Goal: Transaction & Acquisition: Book appointment/travel/reservation

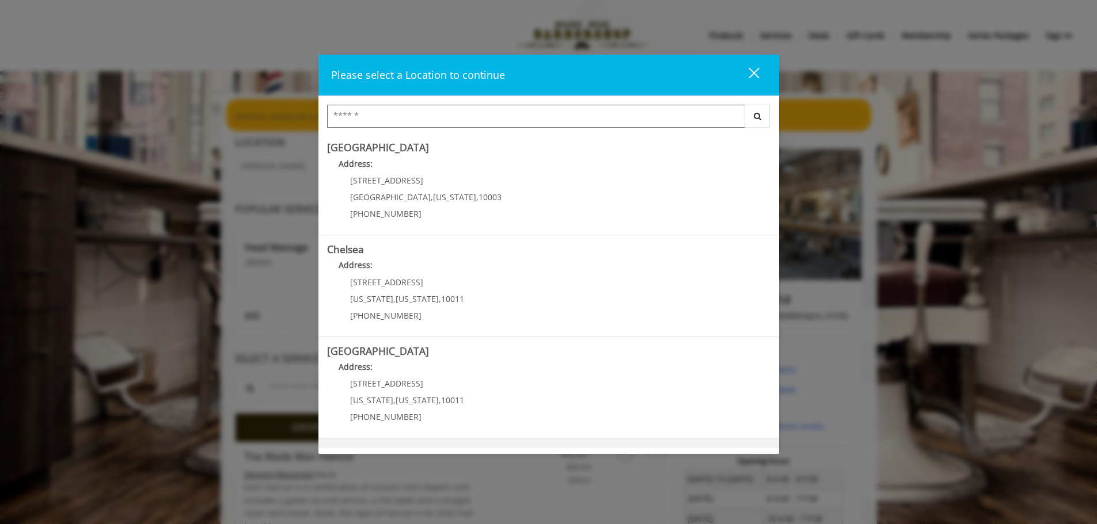
scroll to position [193, 0]
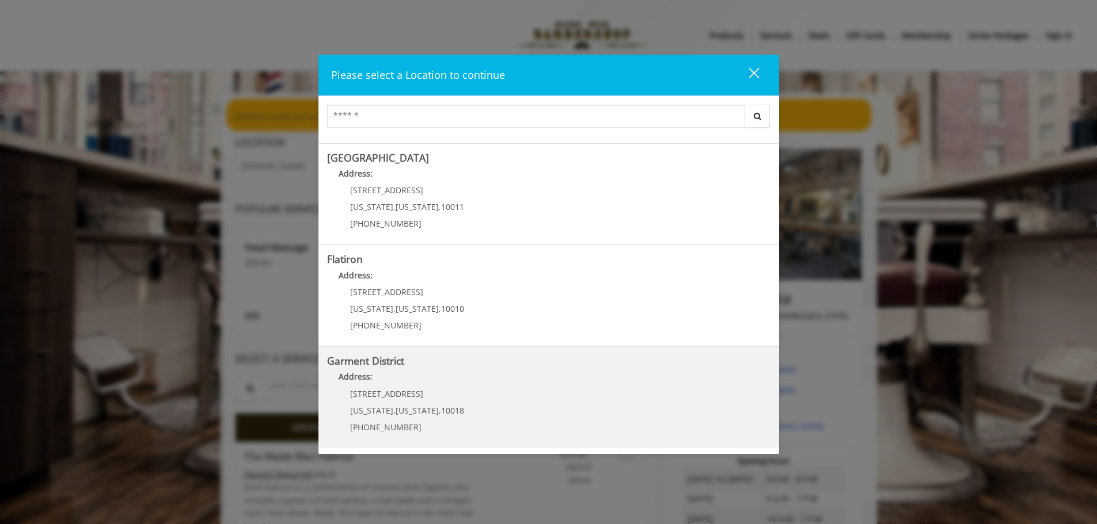
click at [404, 380] on District "Address:" at bounding box center [548, 380] width 443 height 18
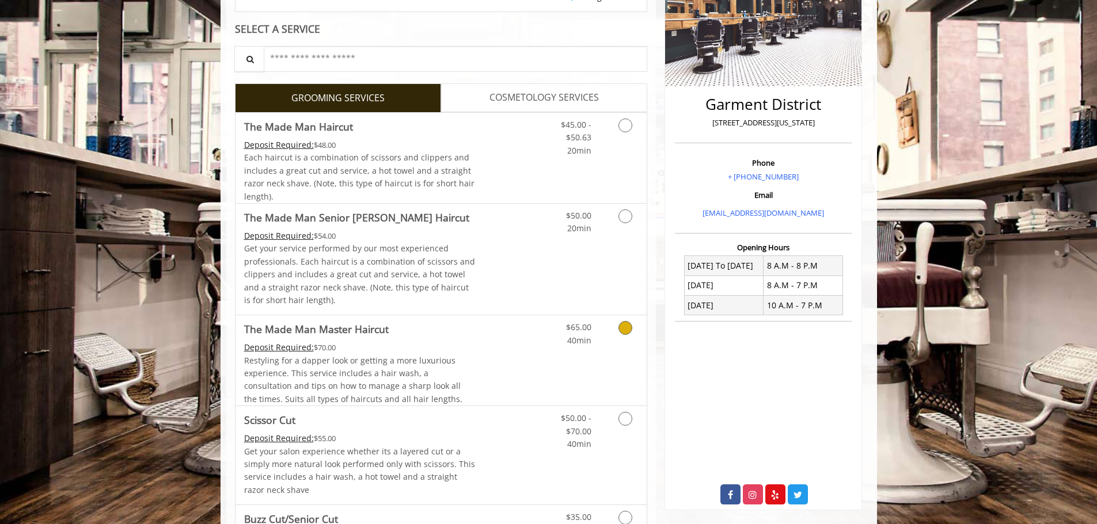
scroll to position [230, 0]
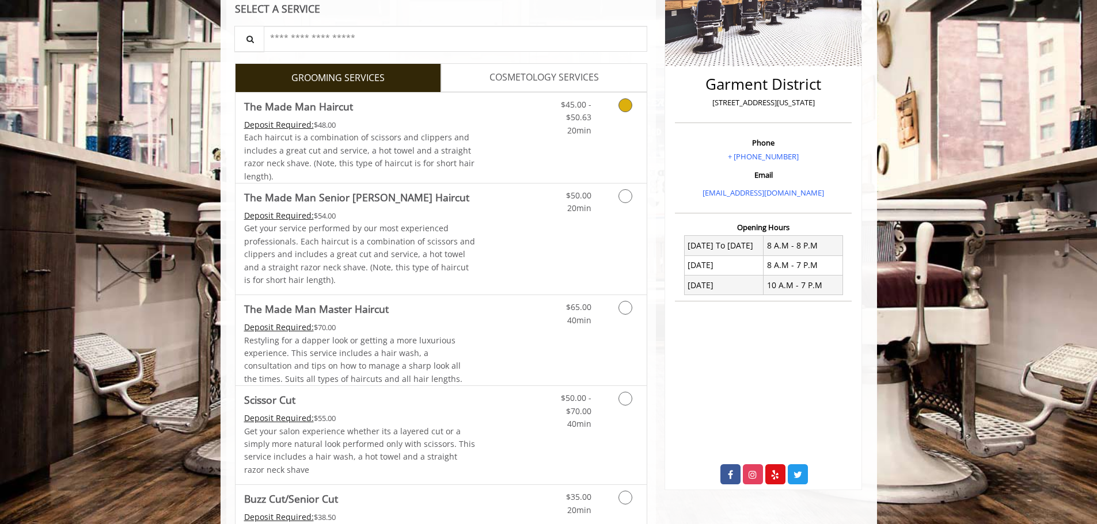
click at [571, 143] on div "$45.00 - $50.63 20min" at bounding box center [594, 138] width 103 height 90
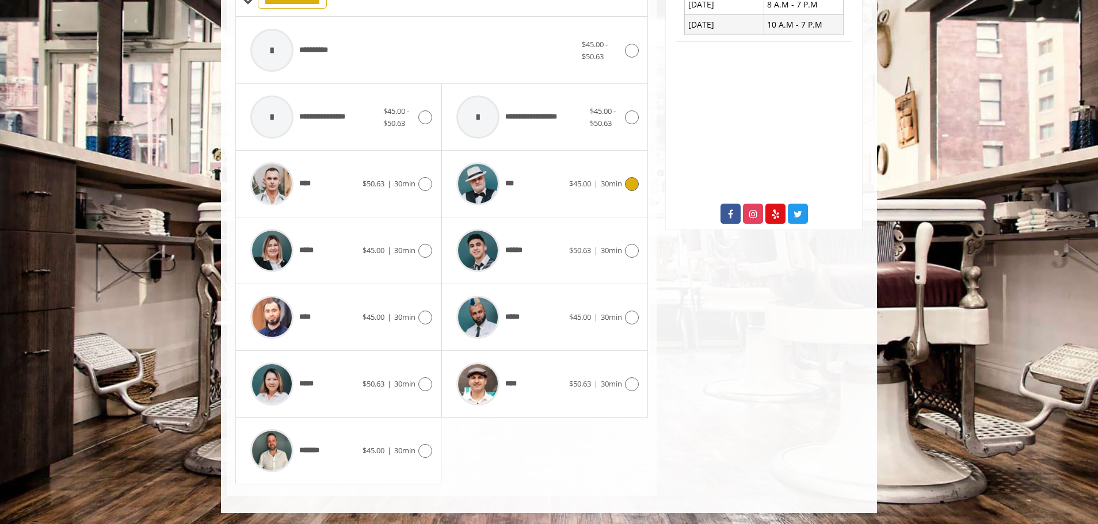
scroll to position [492, 0]
click at [417, 313] on div at bounding box center [424, 317] width 17 height 14
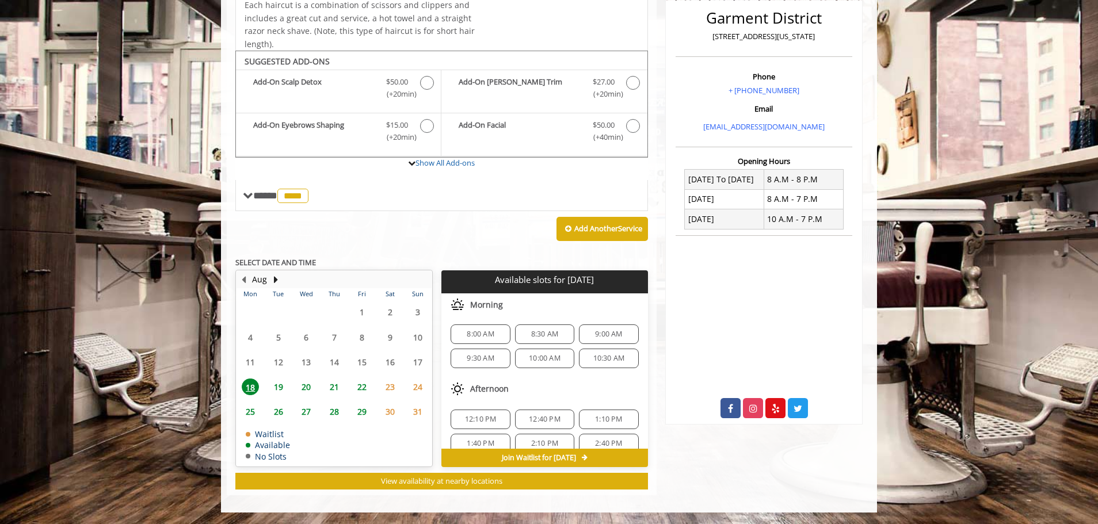
scroll to position [0, 0]
click at [623, 82] on span "Discounted Price $27.00 (+20min )" at bounding box center [603, 88] width 45 height 24
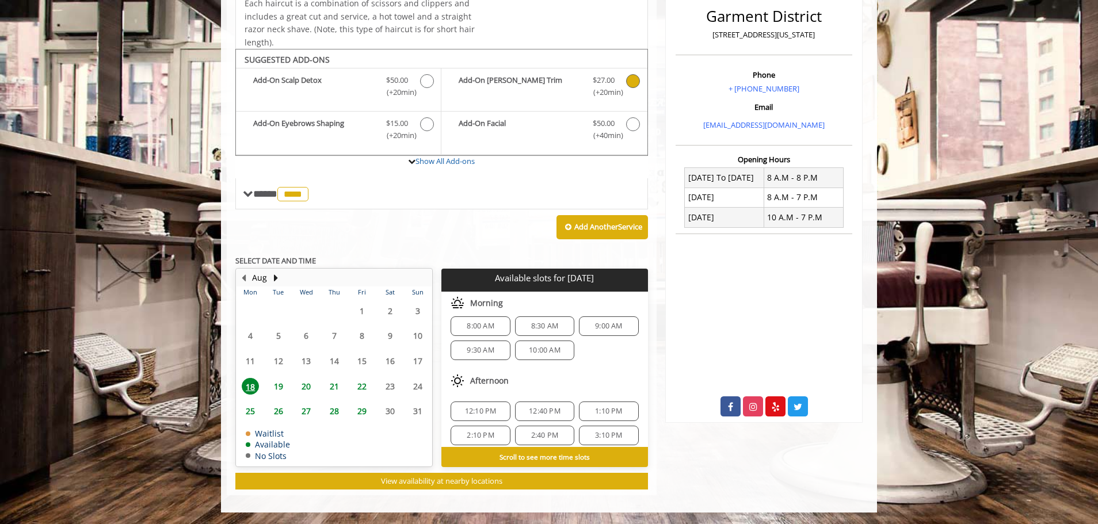
scroll to position [15, 0]
click at [600, 431] on span "3:10 PM" at bounding box center [608, 428] width 27 height 9
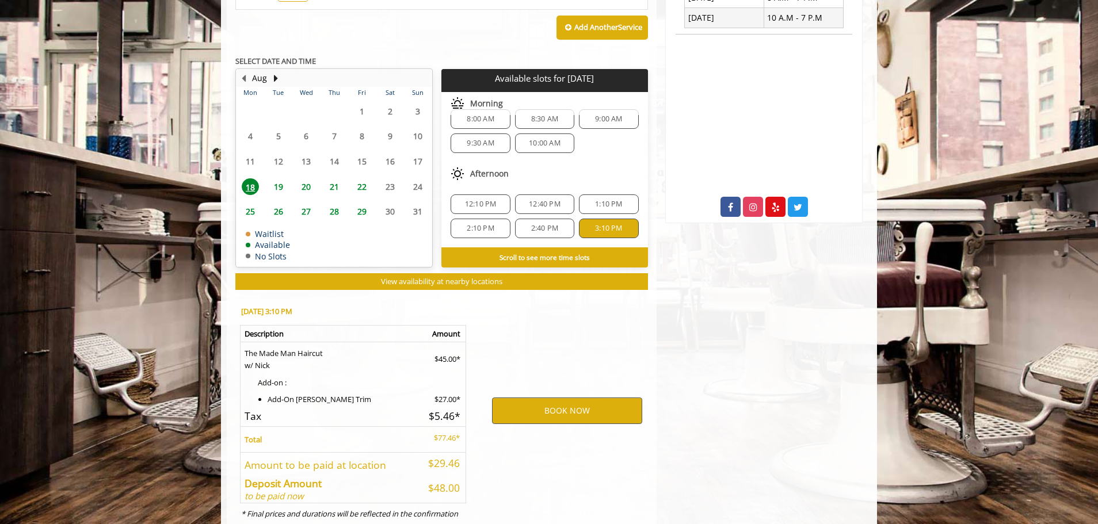
scroll to position [541, 0]
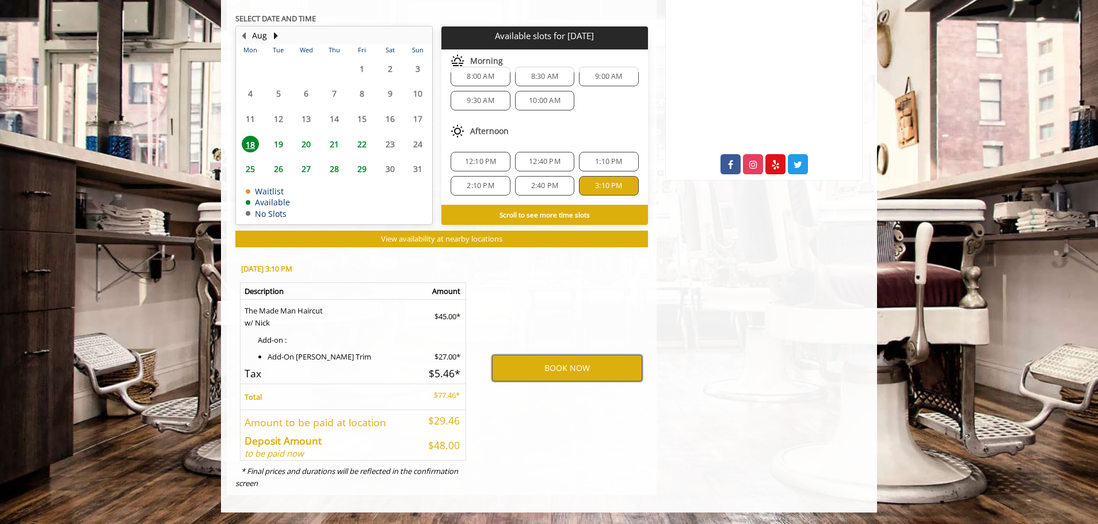
click at [588, 362] on button "BOOK NOW" at bounding box center [567, 368] width 150 height 26
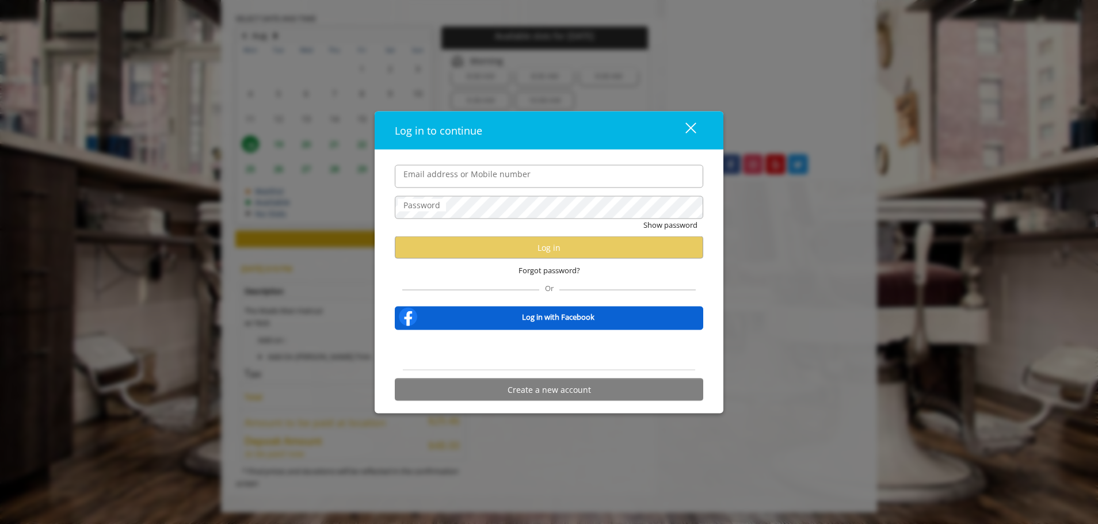
click at [552, 174] on input "Email address or Mobile number" at bounding box center [549, 176] width 309 height 23
type input "**********"
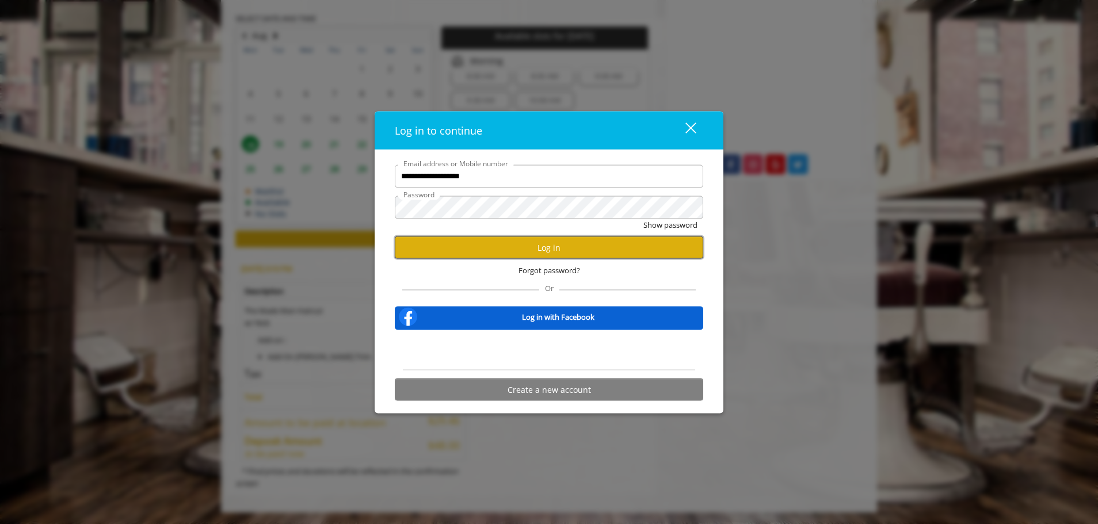
click at [560, 258] on button "Log in" at bounding box center [549, 248] width 309 height 22
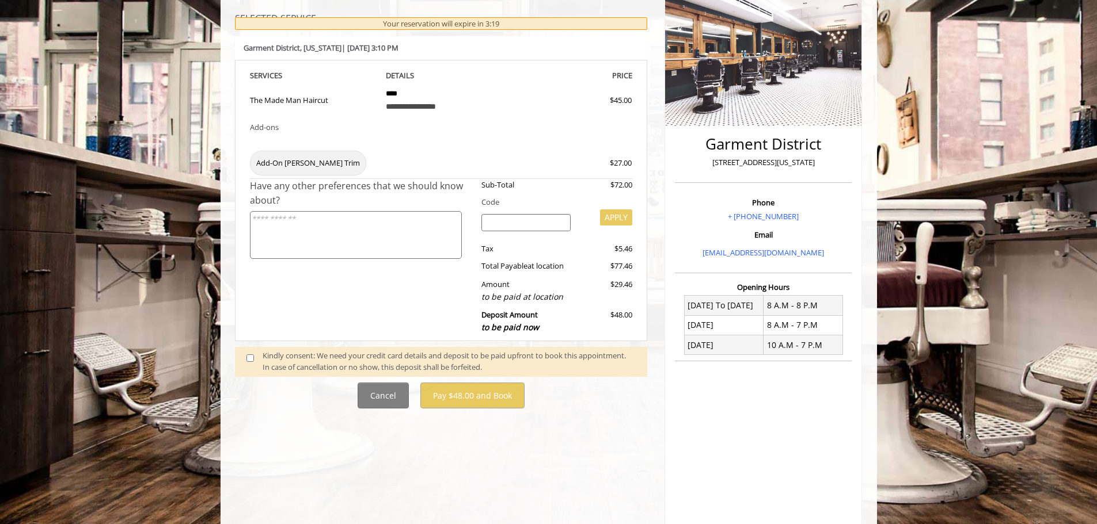
scroll to position [173, 0]
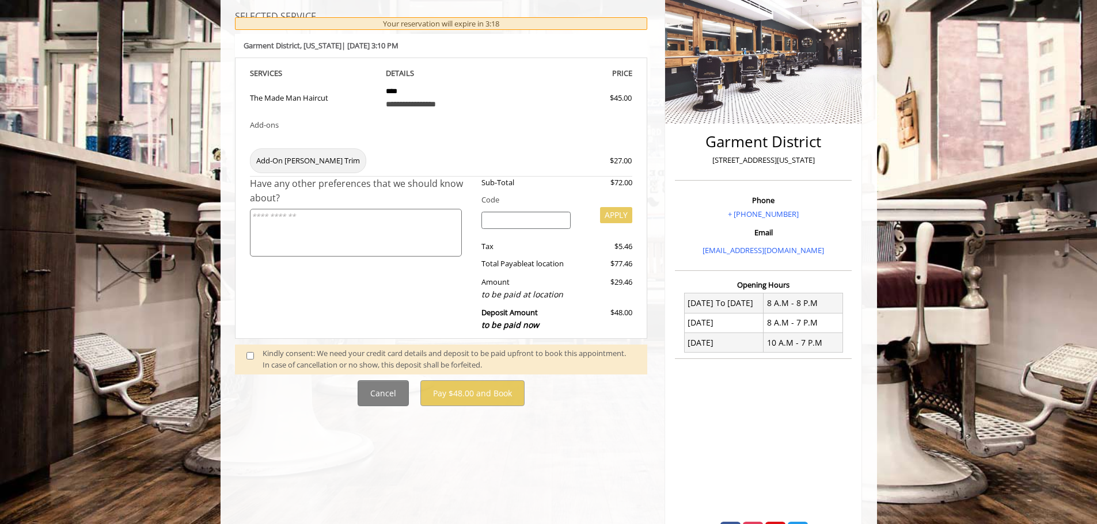
click at [254, 355] on span at bounding box center [255, 360] width 34 height 24
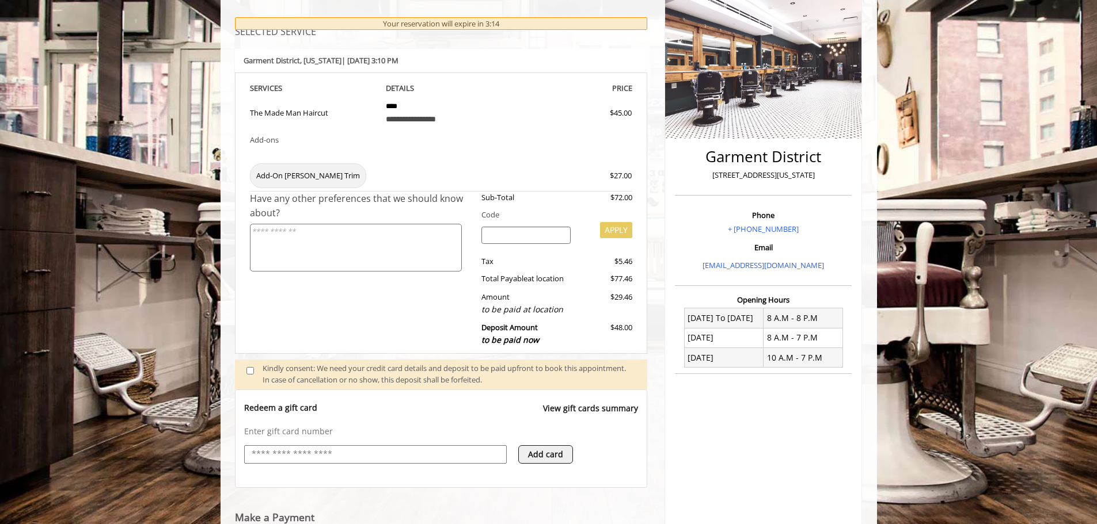
scroll to position [74, 0]
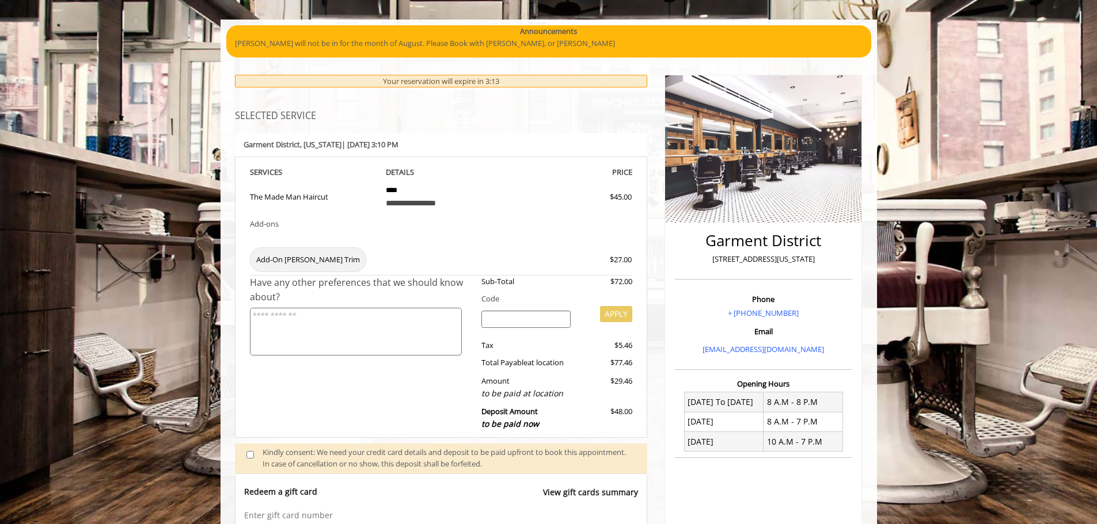
click at [622, 279] on div "$72.00" at bounding box center [605, 282] width 53 height 12
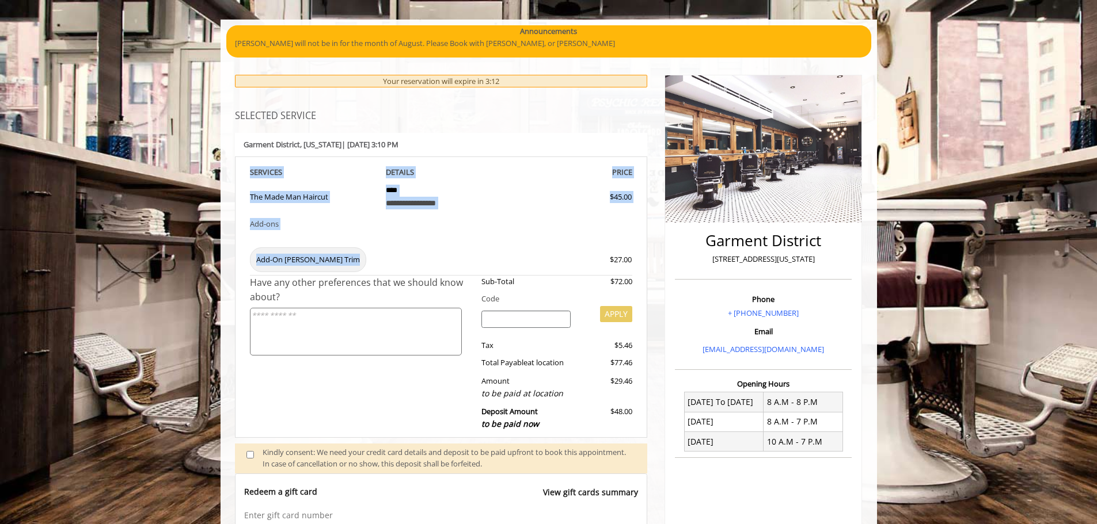
drag, startPoint x: 610, startPoint y: 262, endPoint x: 647, endPoint y: 258, distance: 36.4
click at [647, 258] on div "**********" at bounding box center [441, 298] width 413 height 282
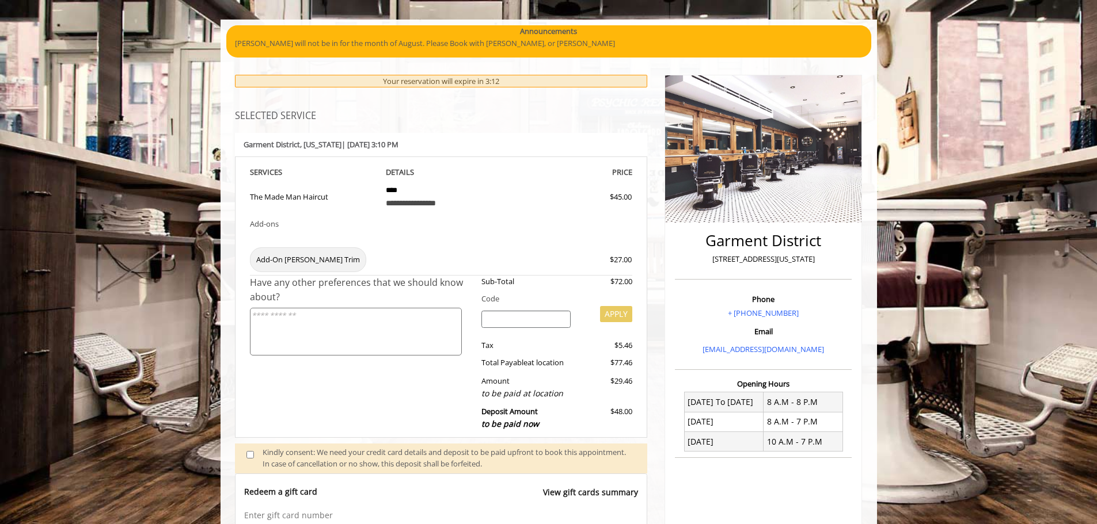
click at [317, 254] on span "Add-On Beard Trim" at bounding box center [308, 260] width 116 height 25
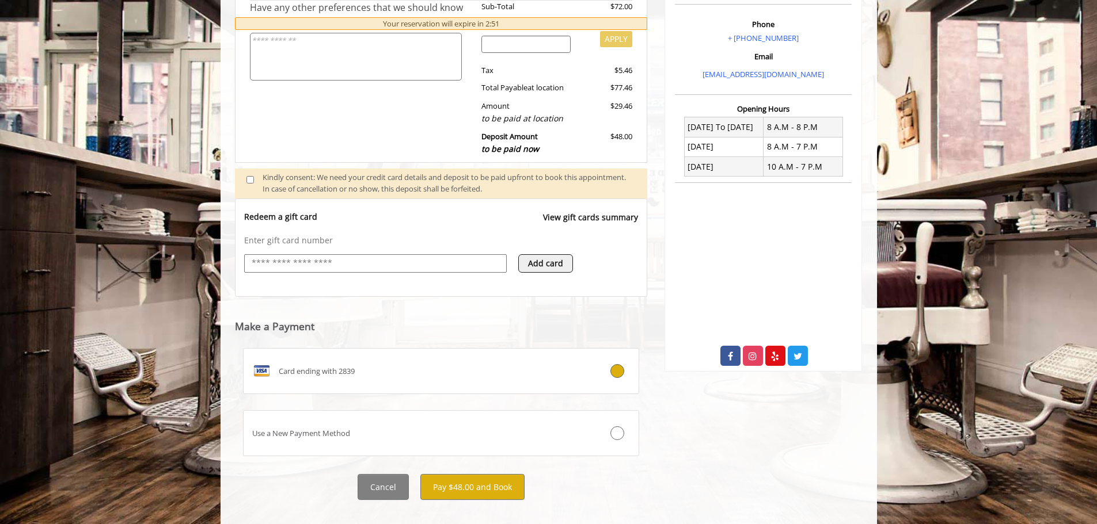
scroll to position [365, 0]
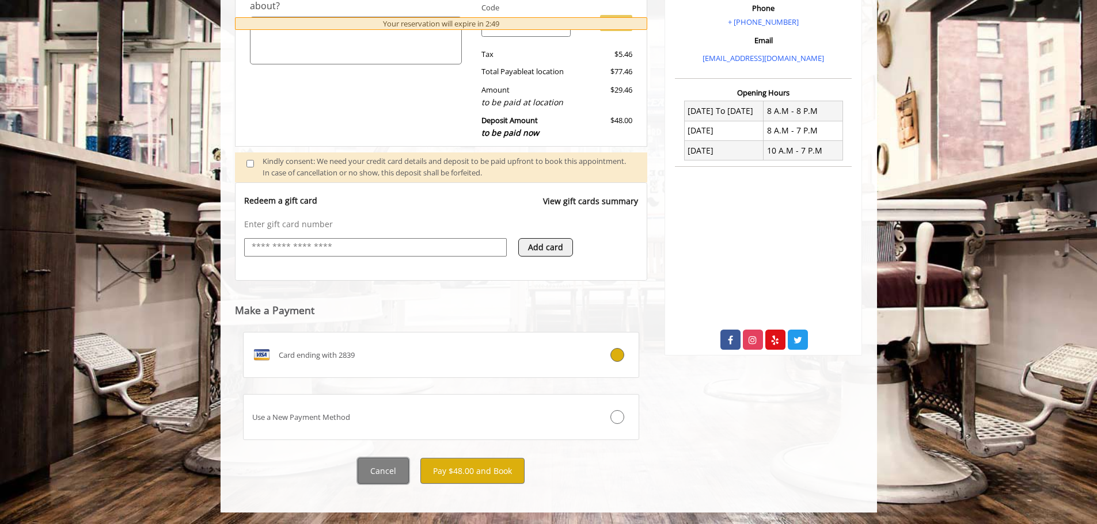
click at [391, 471] on button "Cancel" at bounding box center [383, 471] width 51 height 26
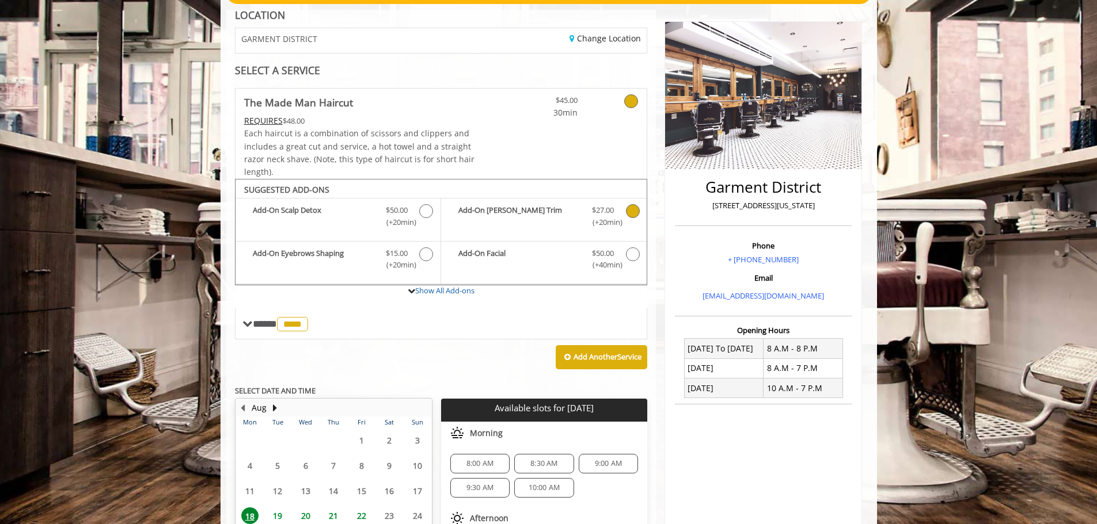
scroll to position [192, 0]
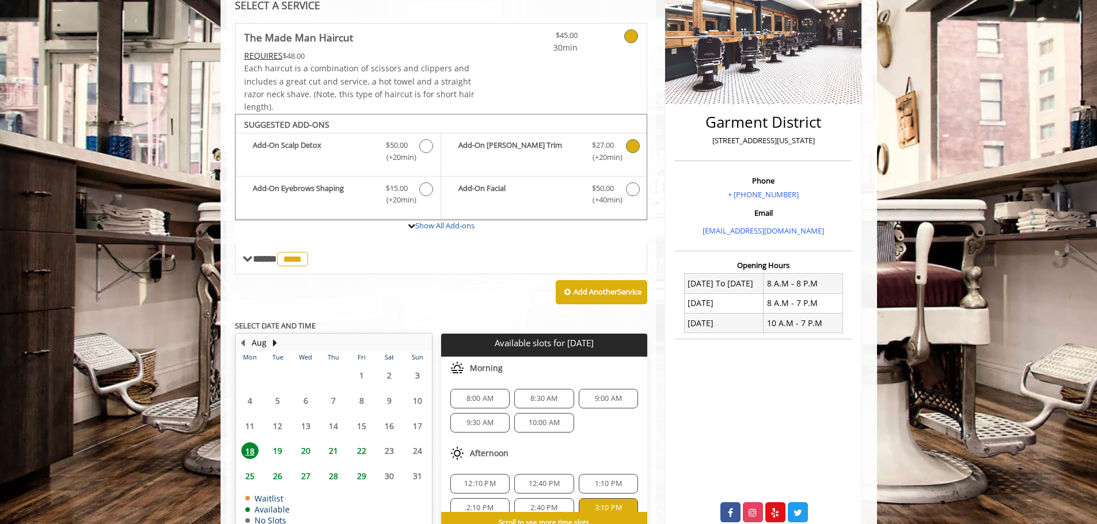
click at [632, 145] on icon "The Made Man Haircut Add-onS" at bounding box center [633, 146] width 14 height 14
click at [607, 291] on b "Add Another Service" at bounding box center [607, 292] width 68 height 10
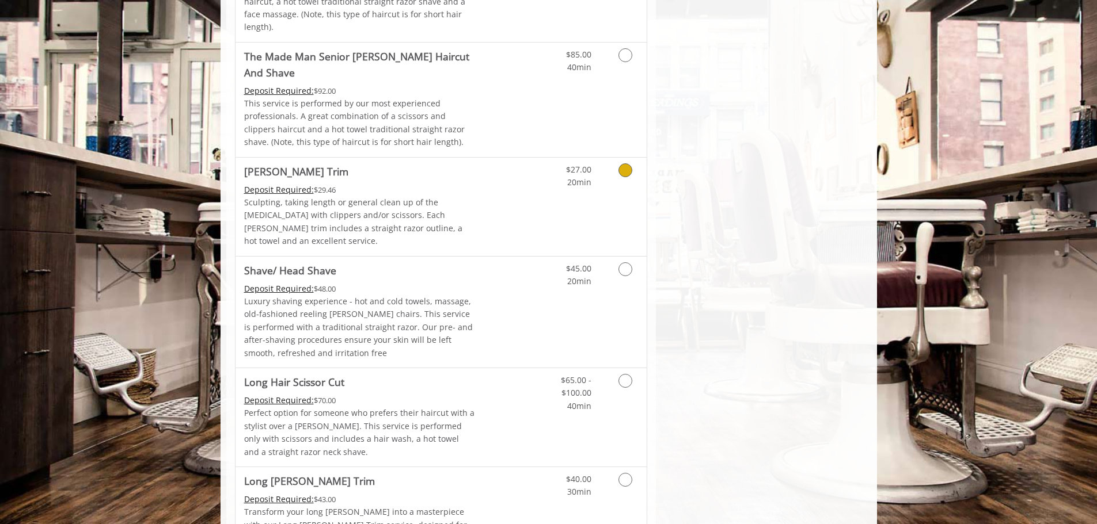
click at [632, 163] on icon "Grooming services" at bounding box center [625, 170] width 14 height 14
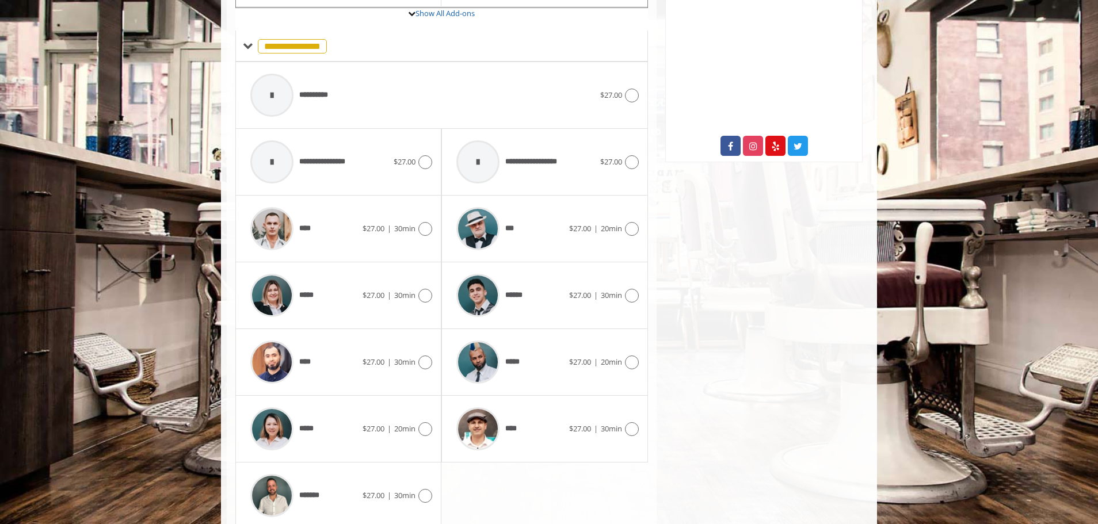
scroll to position [562, 0]
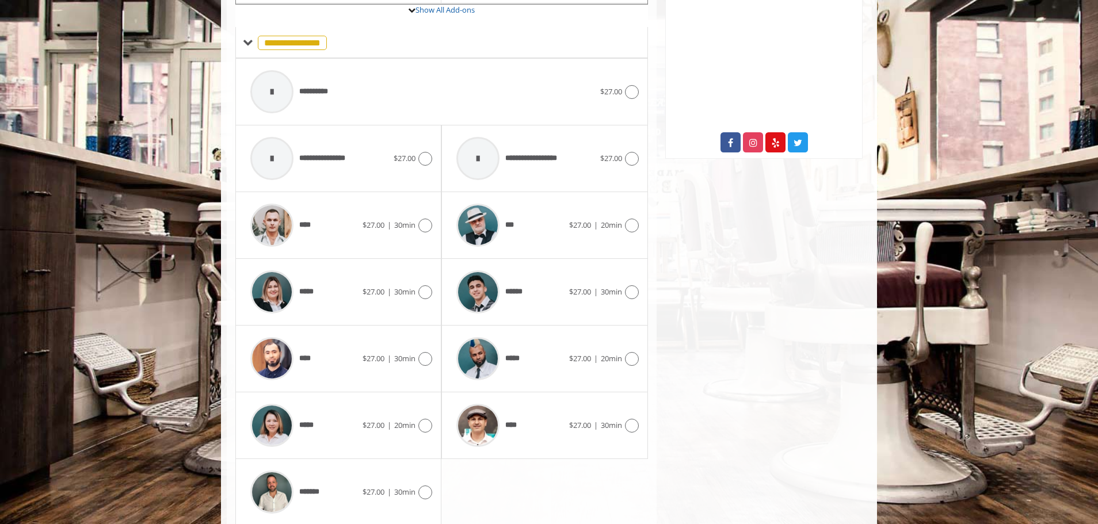
click at [437, 345] on div "**** $27.00 | 30min" at bounding box center [338, 359] width 206 height 67
click at [431, 352] on icon at bounding box center [426, 359] width 14 height 14
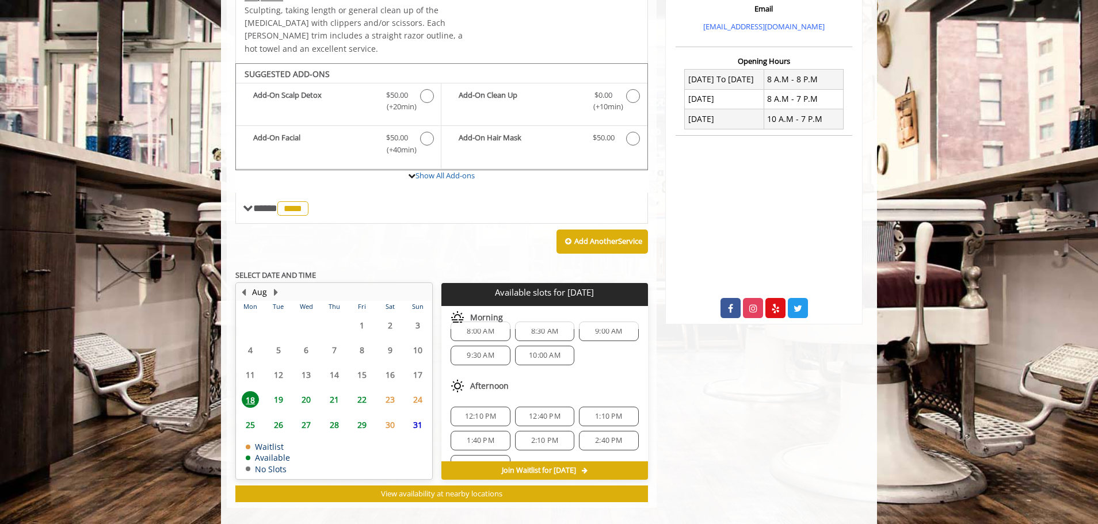
scroll to position [39, 0]
click at [489, 438] on span "3:10 PM" at bounding box center [480, 442] width 27 height 9
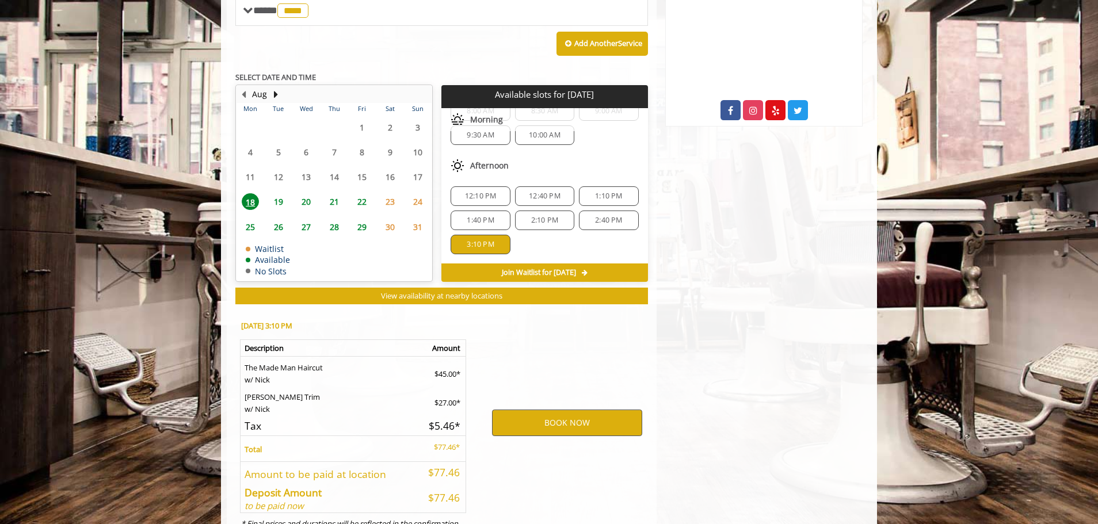
scroll to position [634, 0]
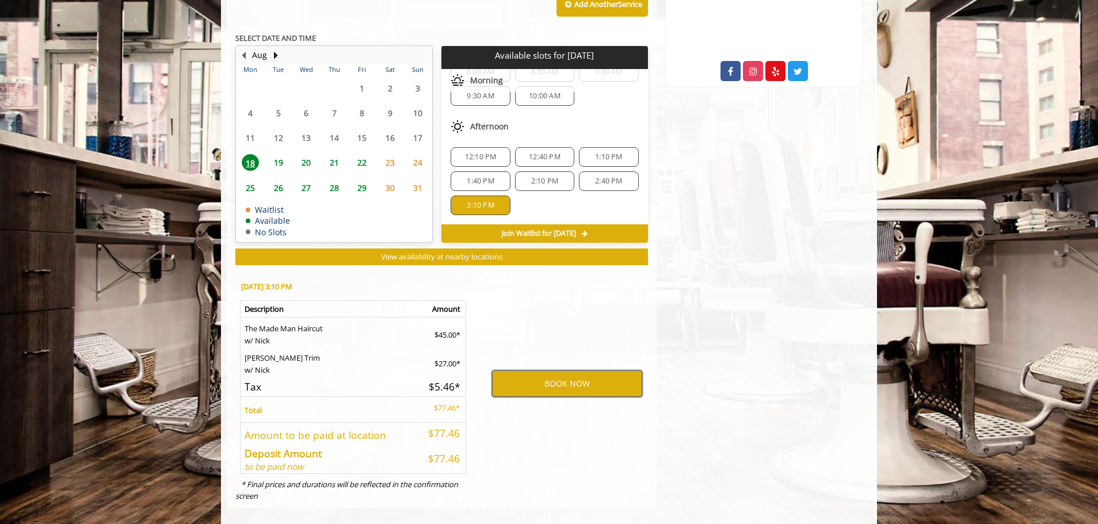
click at [567, 371] on button "BOOK NOW" at bounding box center [567, 384] width 150 height 26
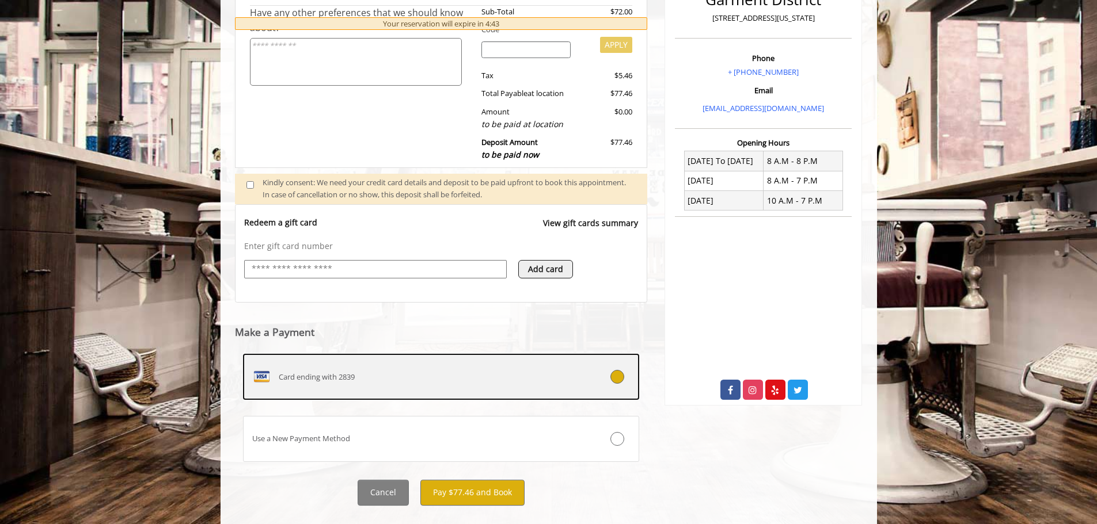
scroll to position [337, 0]
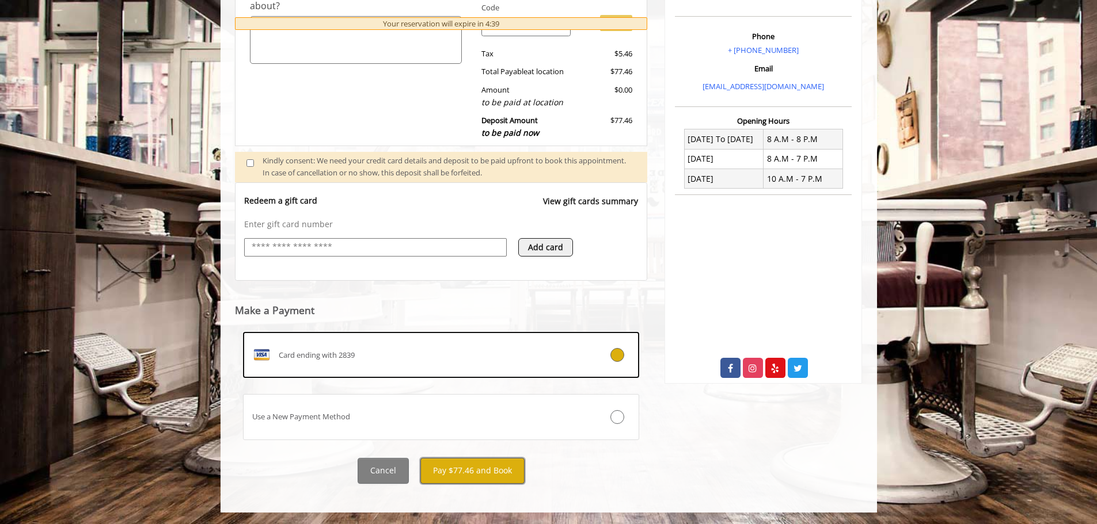
click at [482, 471] on button "Pay $77.46 and Book" at bounding box center [472, 471] width 104 height 26
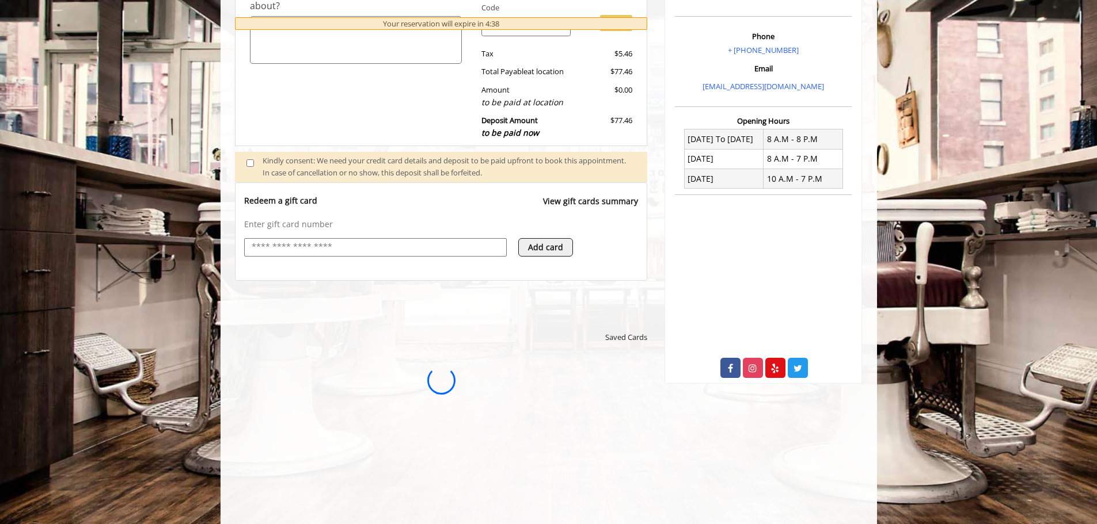
scroll to position [0, 0]
